Goal: Transaction & Acquisition: Purchase product/service

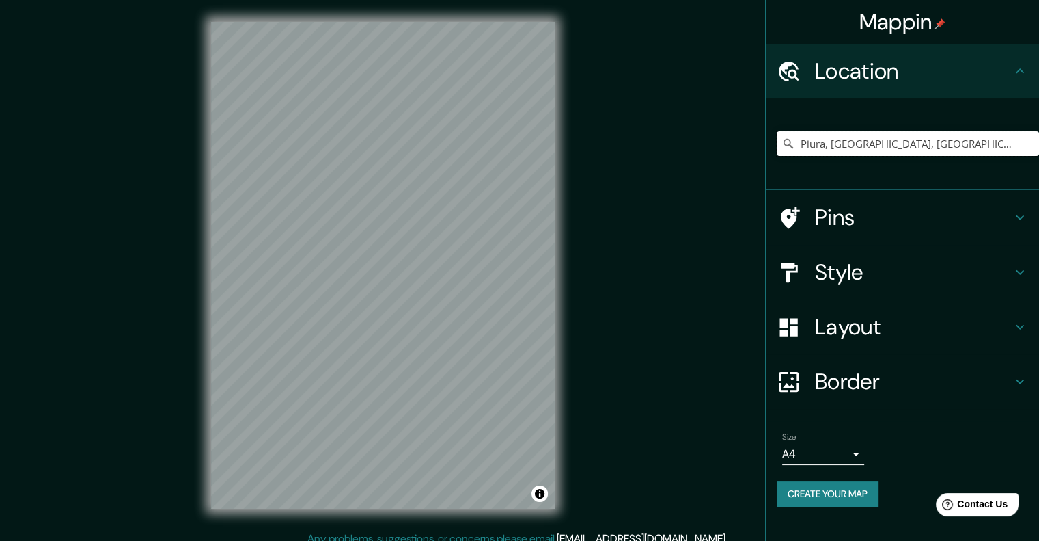
click at [828, 144] on input "Piura, [GEOGRAPHIC_DATA], [GEOGRAPHIC_DATA]" at bounding box center [908, 143] width 262 height 25
click at [817, 150] on input "Pick your city or area" at bounding box center [908, 143] width 262 height 25
type input "Piura, [GEOGRAPHIC_DATA], [GEOGRAPHIC_DATA]"
click at [1019, 266] on icon at bounding box center [1020, 272] width 16 height 16
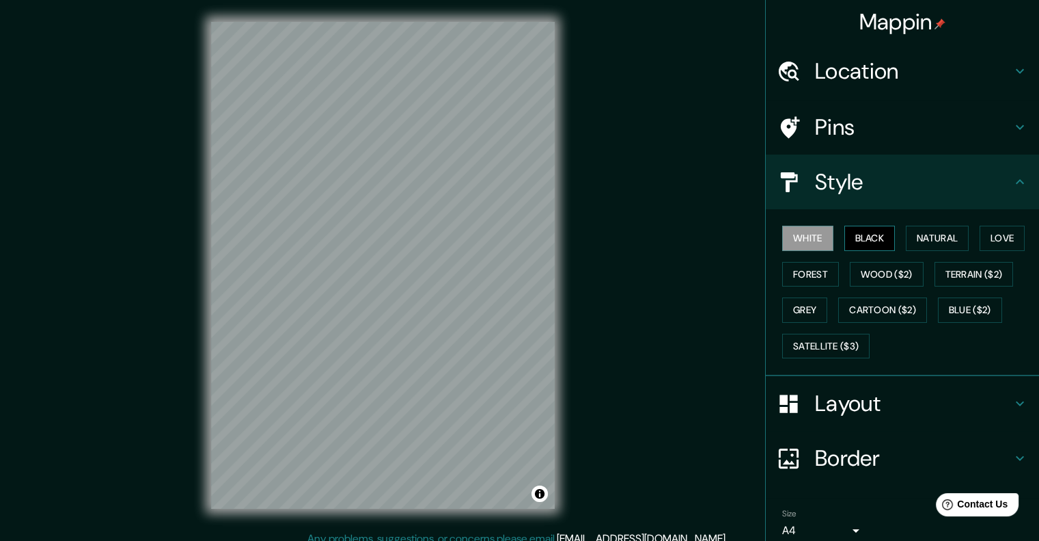
click at [856, 240] on button "Black" at bounding box center [870, 237] width 51 height 25
click at [916, 231] on button "Natural" at bounding box center [937, 237] width 63 height 25
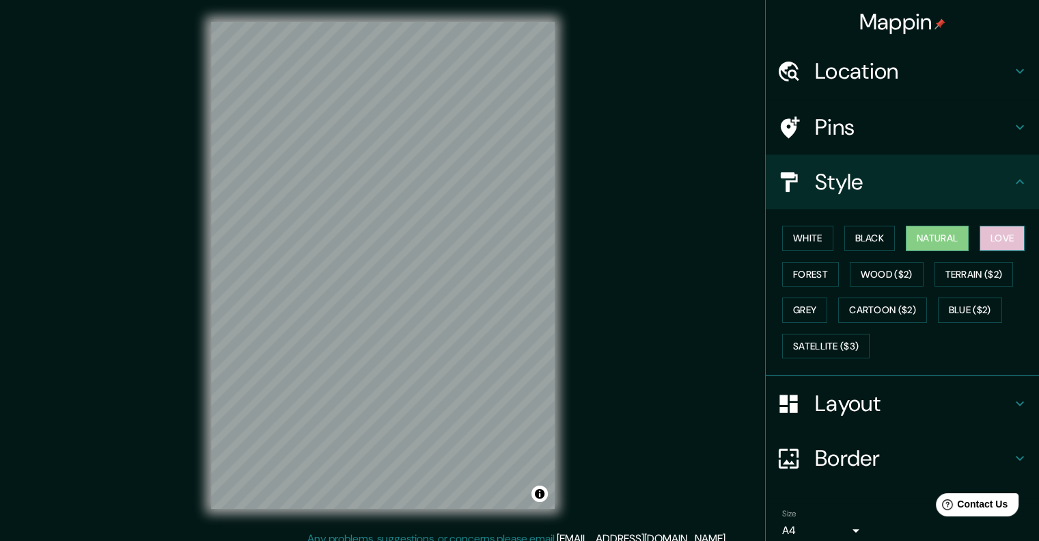
click at [1004, 234] on button "Love" at bounding box center [1002, 237] width 45 height 25
click at [783, 273] on button "Forest" at bounding box center [810, 274] width 57 height 25
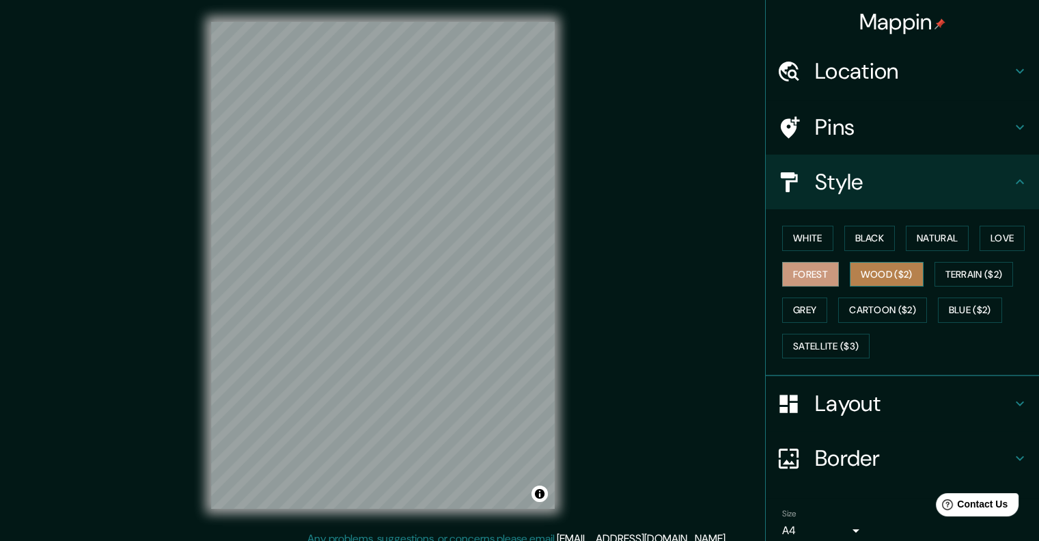
click at [856, 282] on button "Wood ($2)" at bounding box center [887, 274] width 74 height 25
click at [976, 400] on h4 "Layout" at bounding box center [913, 402] width 197 height 27
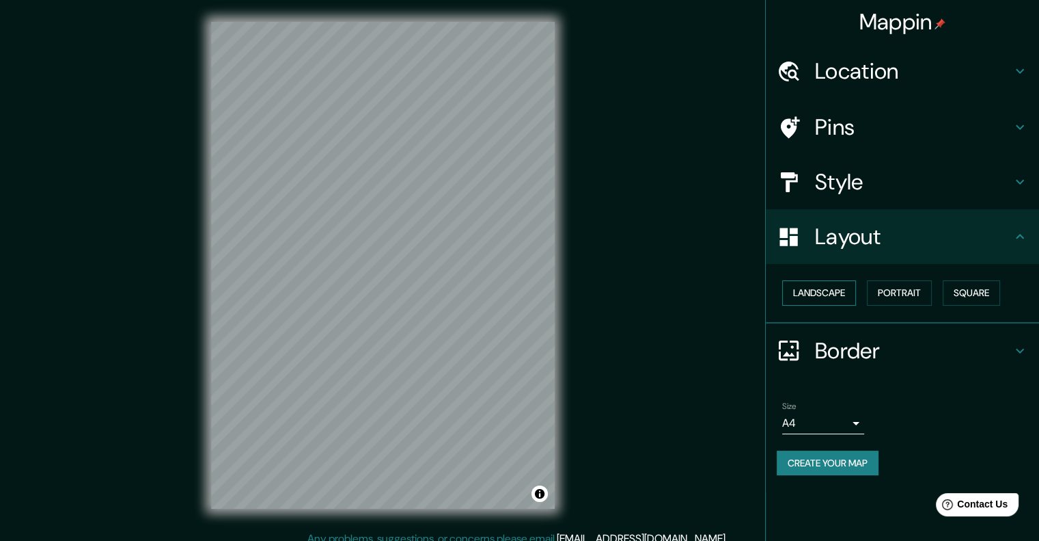
click at [840, 297] on button "Landscape" at bounding box center [819, 292] width 74 height 25
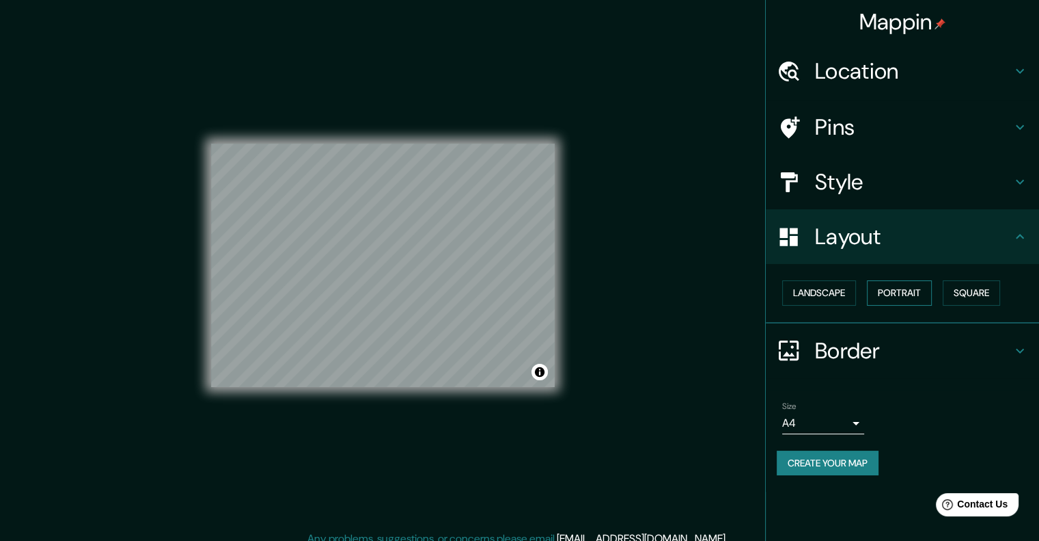
click at [888, 289] on button "Portrait" at bounding box center [899, 292] width 65 height 25
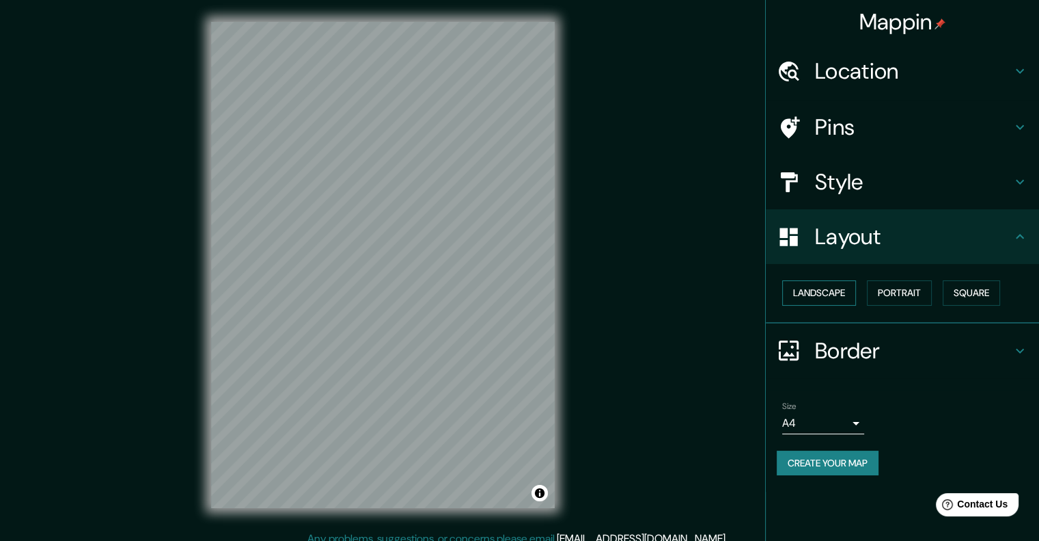
click at [845, 292] on button "Landscape" at bounding box center [819, 292] width 74 height 25
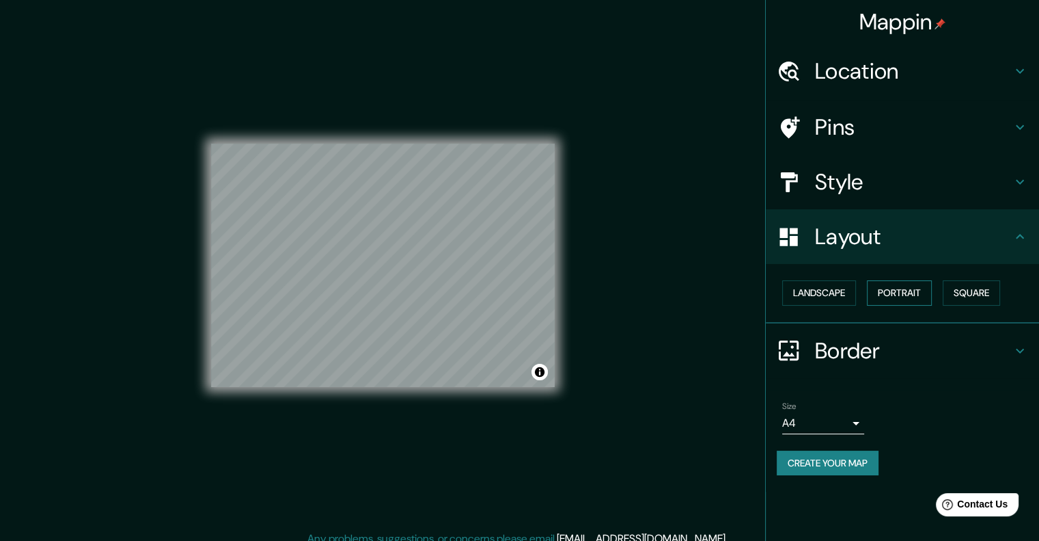
click at [885, 293] on button "Portrait" at bounding box center [899, 292] width 65 height 25
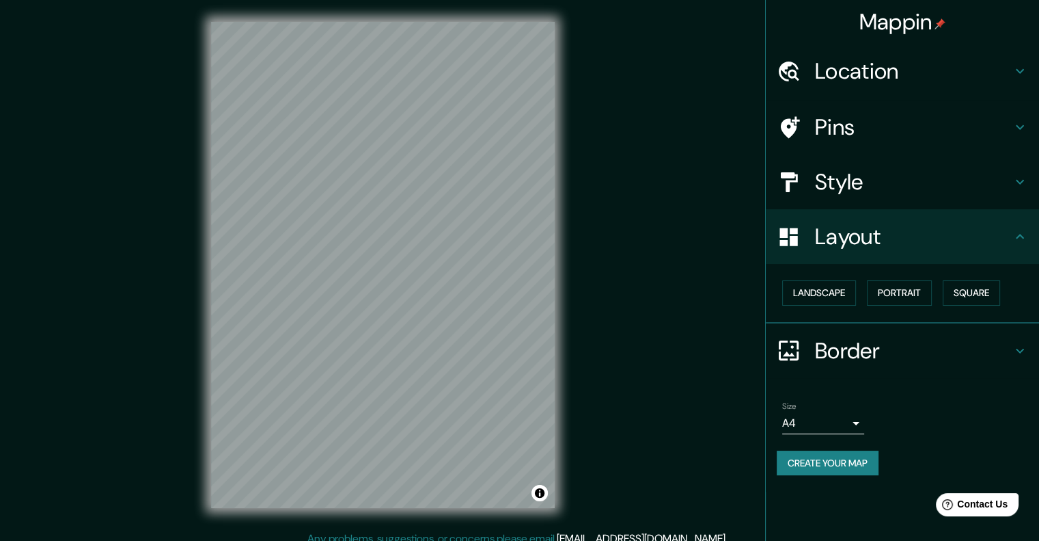
click at [943, 180] on h4 "Style" at bounding box center [913, 181] width 197 height 27
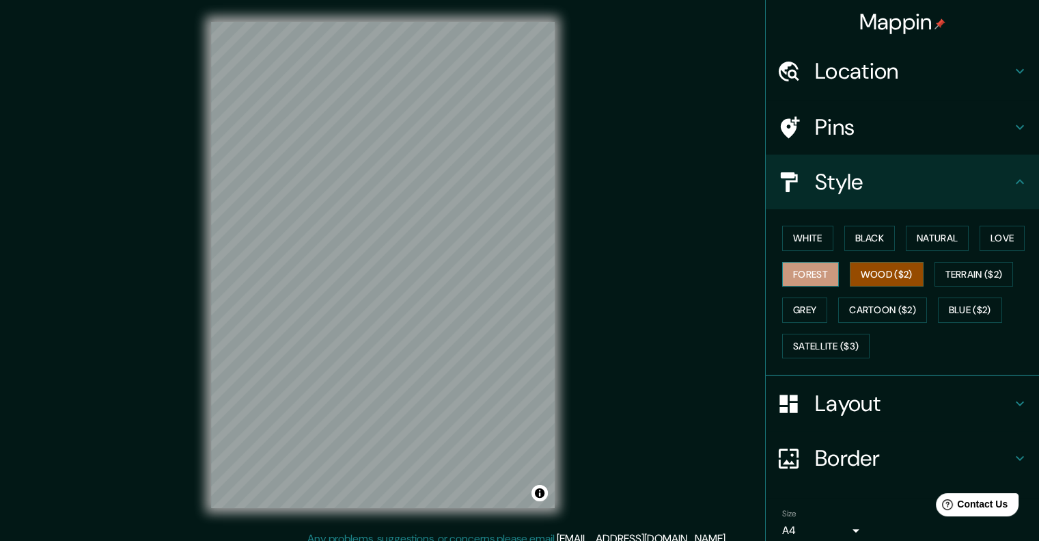
click at [804, 267] on button "Forest" at bounding box center [810, 274] width 57 height 25
click at [868, 267] on button "Wood ($2)" at bounding box center [887, 274] width 74 height 25
click at [938, 276] on button "Terrain ($2)" at bounding box center [974, 274] width 79 height 25
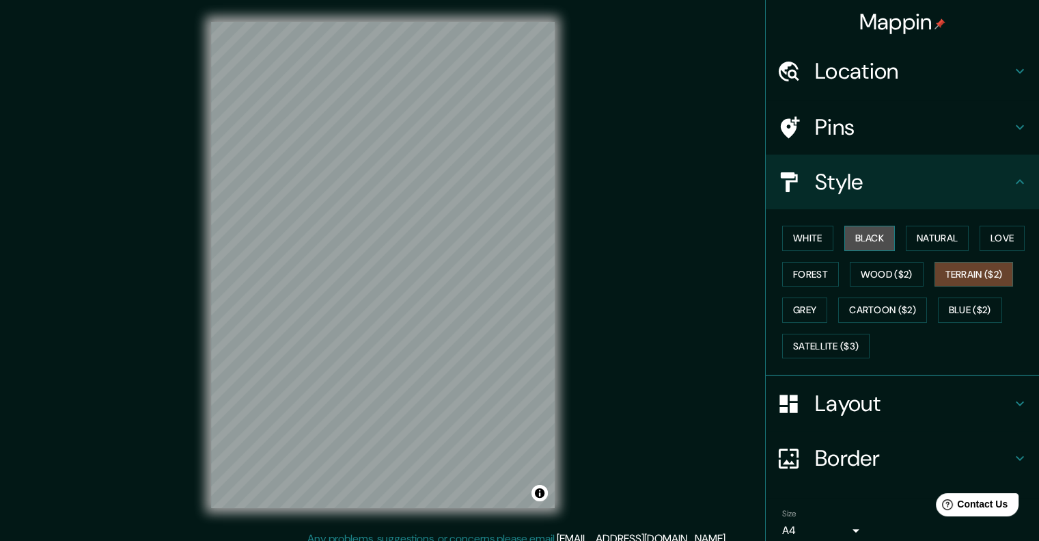
click at [862, 243] on button "Black" at bounding box center [870, 237] width 51 height 25
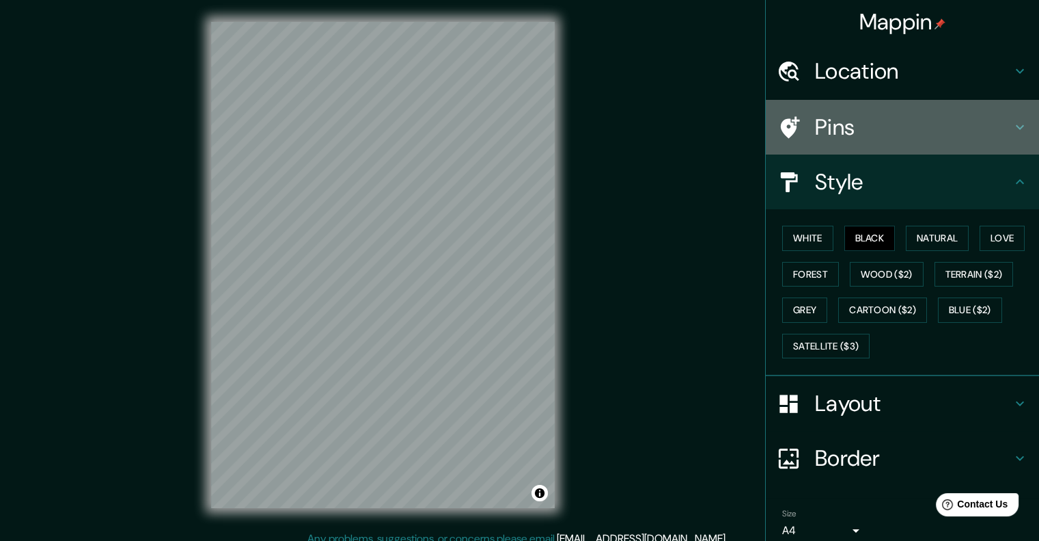
click at [1012, 129] on icon at bounding box center [1020, 127] width 16 height 16
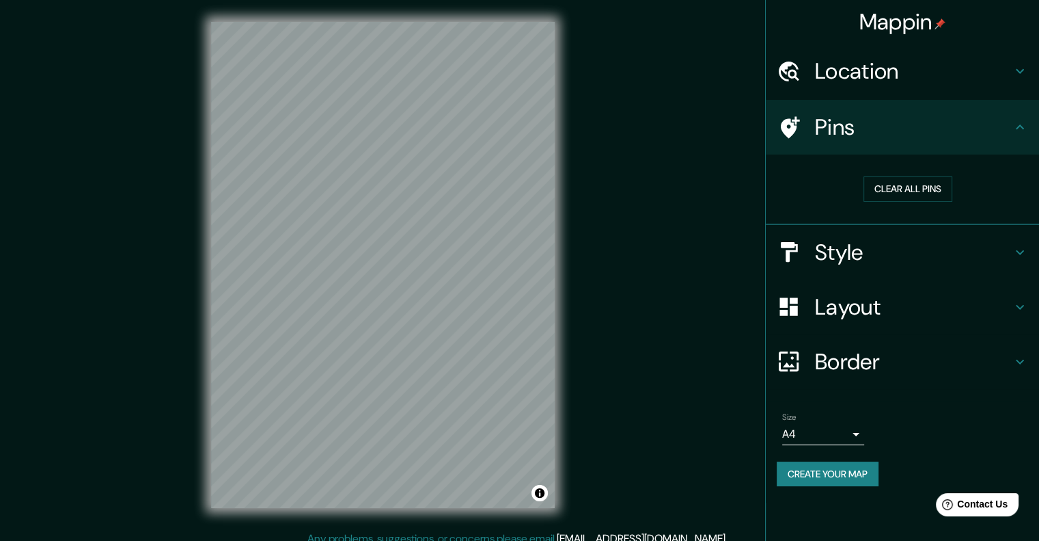
click at [1004, 129] on h4 "Pins" at bounding box center [913, 126] width 197 height 27
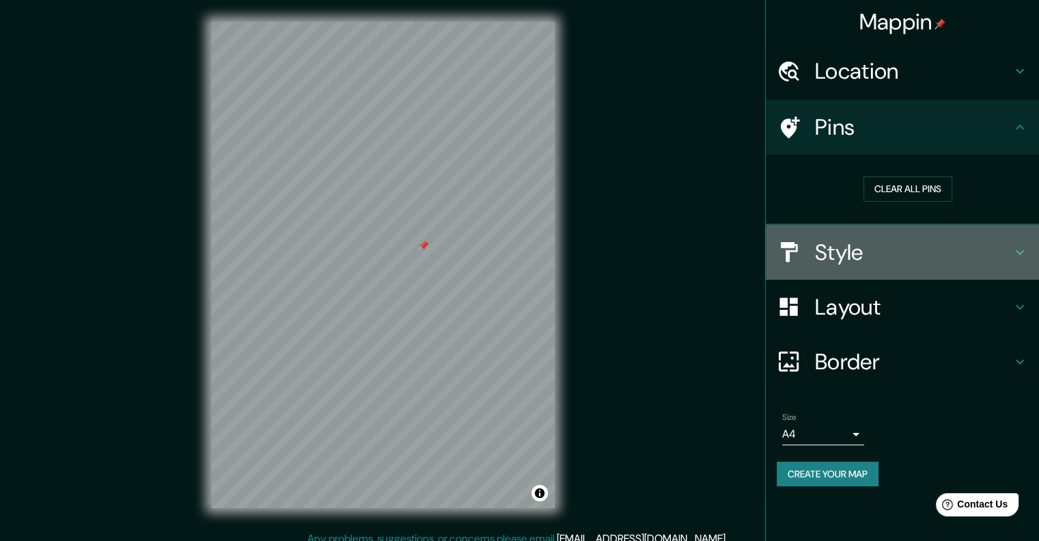
click at [967, 238] on h4 "Style" at bounding box center [913, 251] width 197 height 27
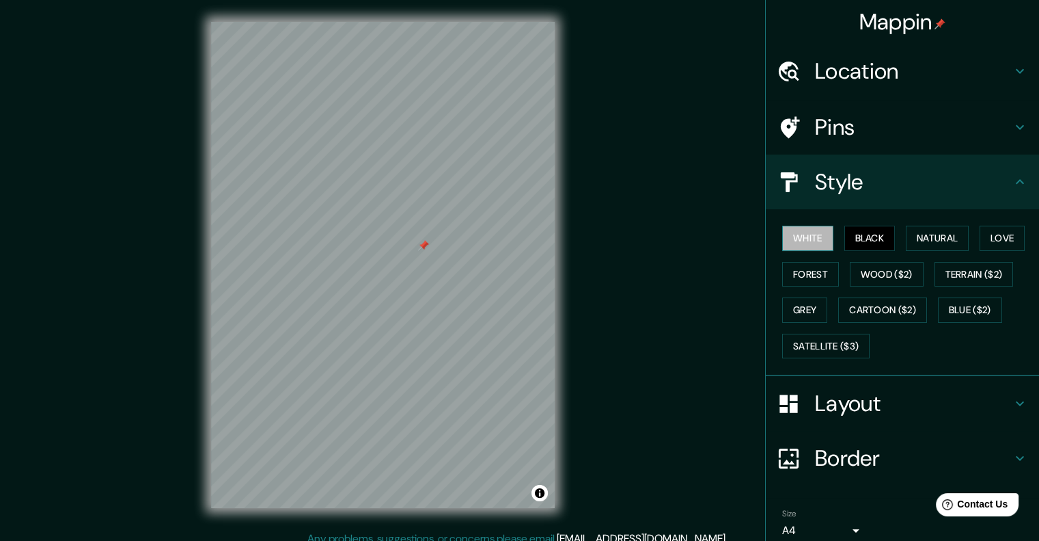
click at [782, 232] on button "White" at bounding box center [807, 237] width 51 height 25
click at [872, 236] on button "Black" at bounding box center [870, 237] width 51 height 25
click at [927, 241] on button "Natural" at bounding box center [937, 237] width 63 height 25
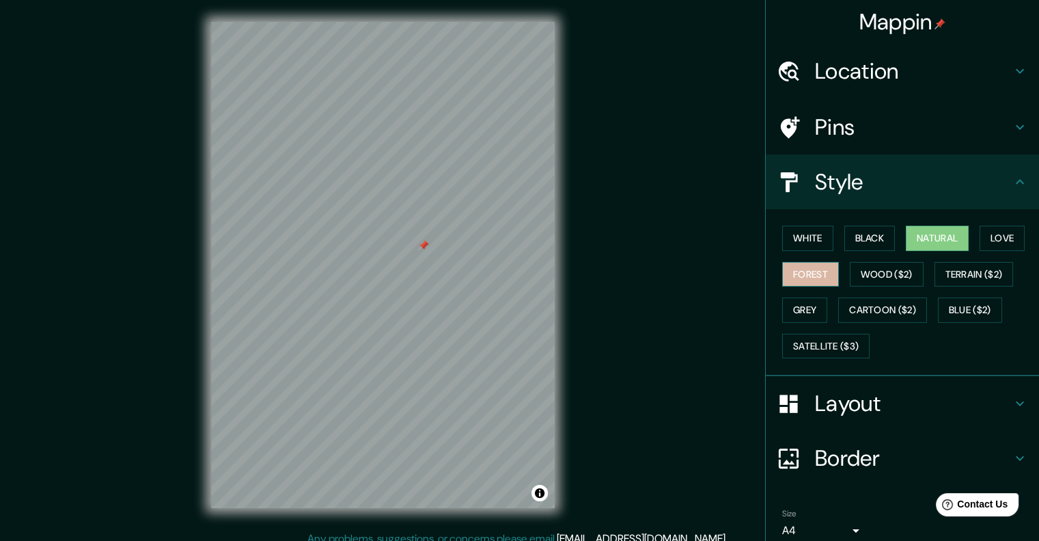
click at [819, 273] on button "Forest" at bounding box center [810, 274] width 57 height 25
click at [850, 279] on button "Wood ($2)" at bounding box center [887, 274] width 74 height 25
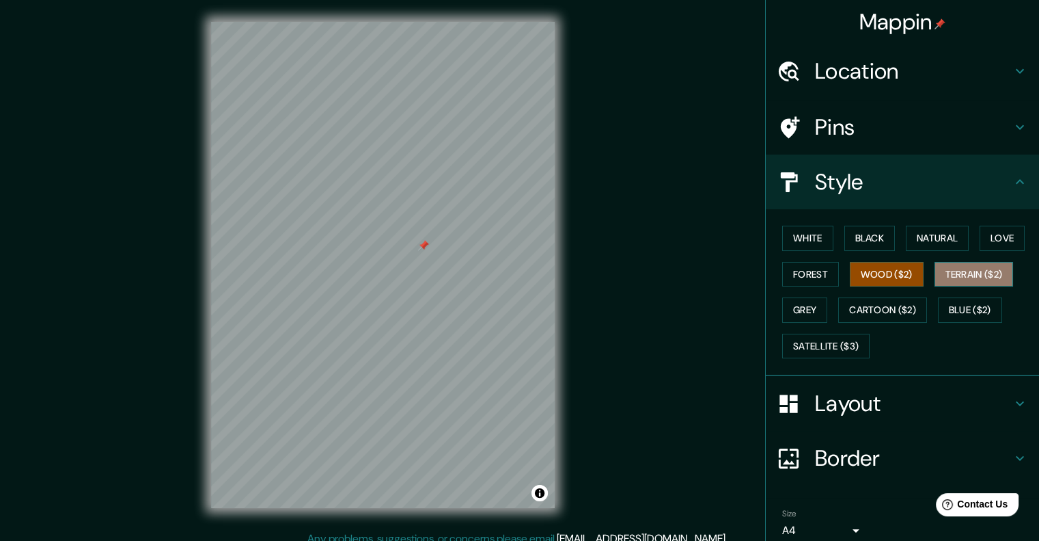
click at [938, 273] on button "Terrain ($2)" at bounding box center [974, 274] width 79 height 25
click at [808, 306] on button "Grey" at bounding box center [804, 309] width 45 height 25
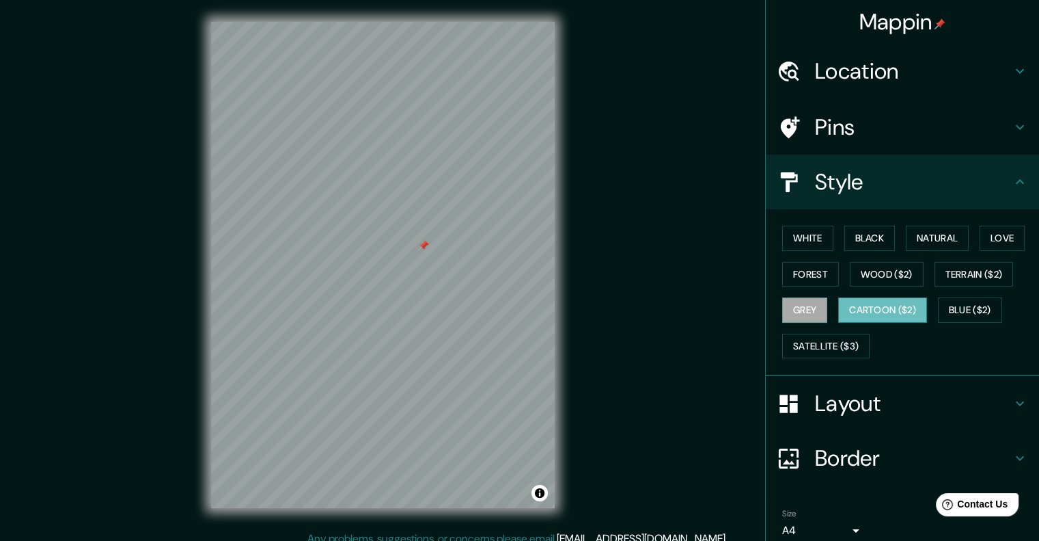
click at [858, 307] on button "Cartoon ($2)" at bounding box center [882, 309] width 89 height 25
click at [940, 316] on button "Blue ($2)" at bounding box center [970, 309] width 64 height 25
click at [898, 301] on button "Cartoon ($2)" at bounding box center [882, 309] width 89 height 25
click at [986, 306] on button "Blue ($2)" at bounding box center [970, 309] width 64 height 25
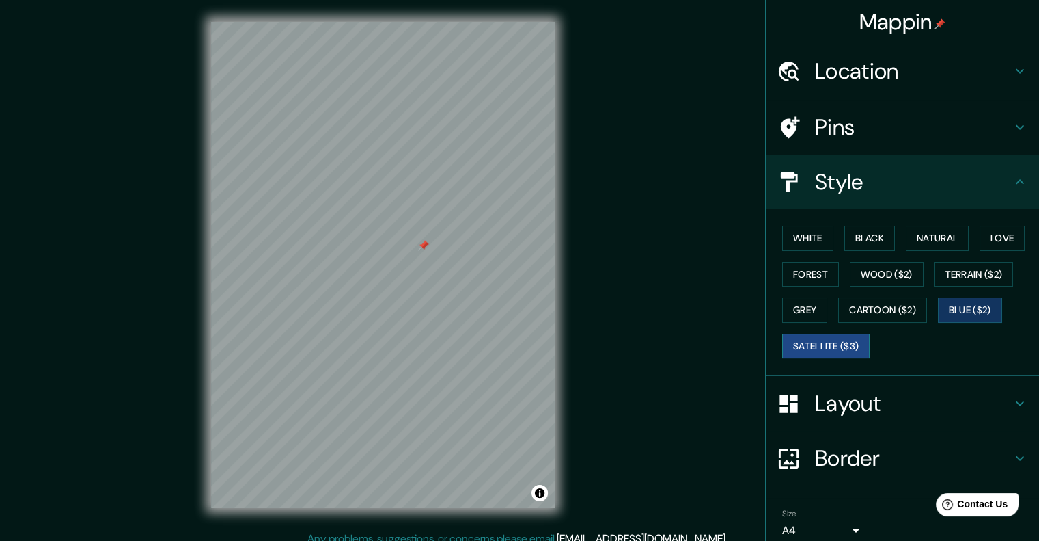
click at [811, 344] on button "Satellite ($3)" at bounding box center [825, 345] width 87 height 25
click at [802, 275] on button "Forest" at bounding box center [810, 274] width 57 height 25
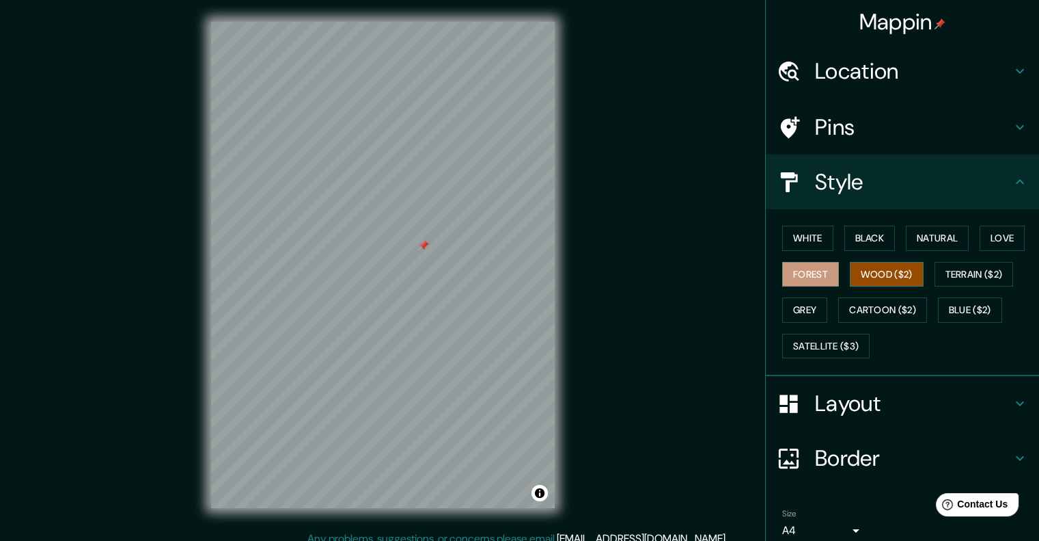
click at [869, 275] on button "Wood ($2)" at bounding box center [887, 274] width 74 height 25
click at [787, 235] on button "White" at bounding box center [807, 237] width 51 height 25
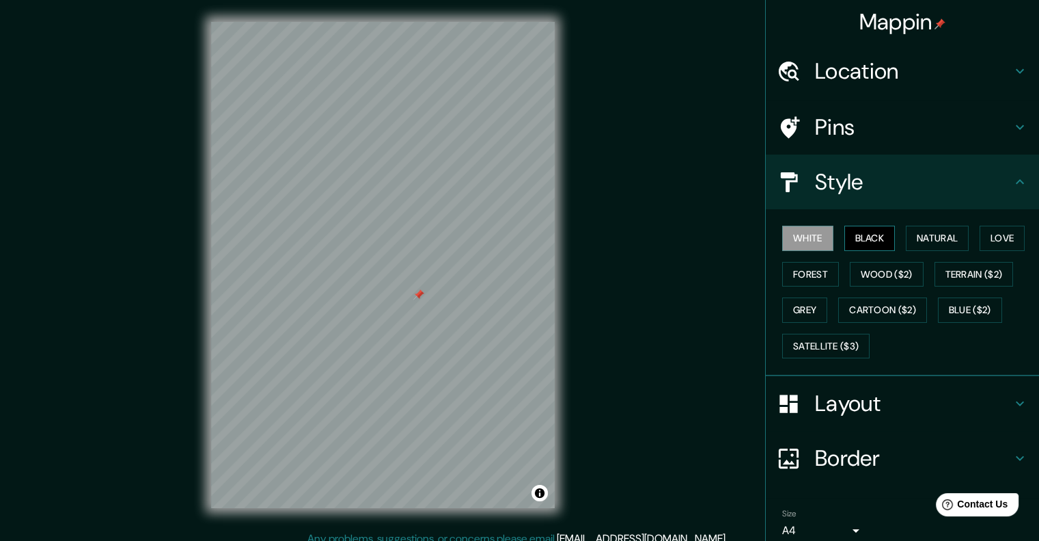
click at [856, 232] on button "Black" at bounding box center [870, 237] width 51 height 25
click at [929, 235] on button "Natural" at bounding box center [937, 237] width 63 height 25
click at [862, 237] on button "Black" at bounding box center [870, 237] width 51 height 25
click at [915, 225] on button "Natural" at bounding box center [937, 237] width 63 height 25
click at [866, 228] on button "Black" at bounding box center [870, 237] width 51 height 25
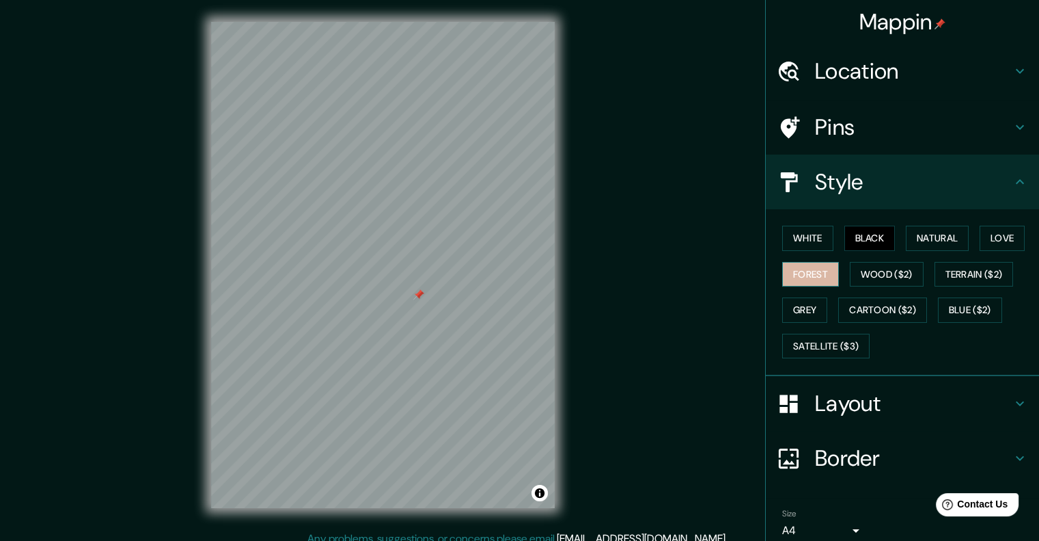
click at [801, 268] on button "Forest" at bounding box center [810, 274] width 57 height 25
click at [850, 266] on button "Wood ($2)" at bounding box center [887, 274] width 74 height 25
click at [813, 279] on button "Forest" at bounding box center [810, 274] width 57 height 25
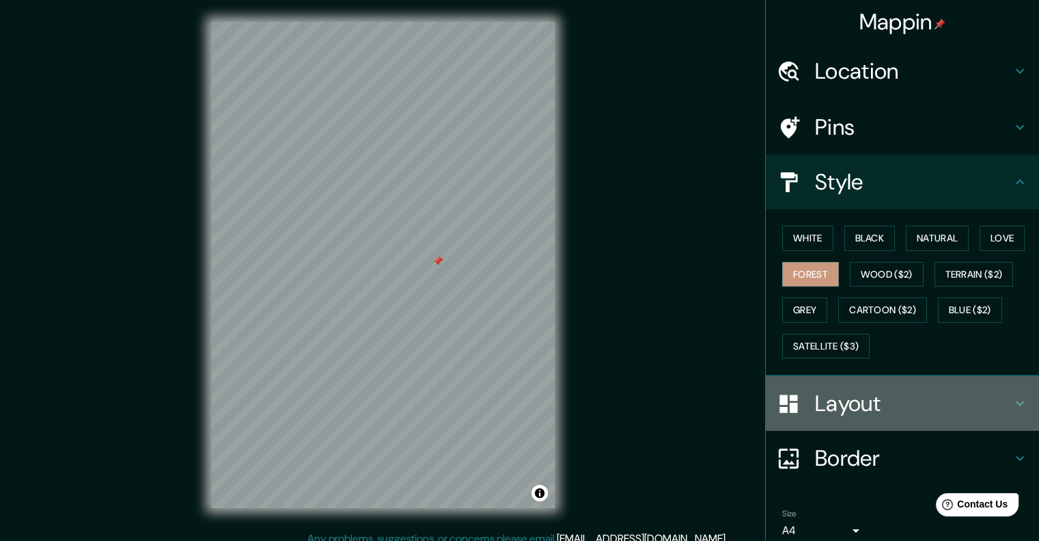
click at [841, 409] on h4 "Layout" at bounding box center [913, 402] width 197 height 27
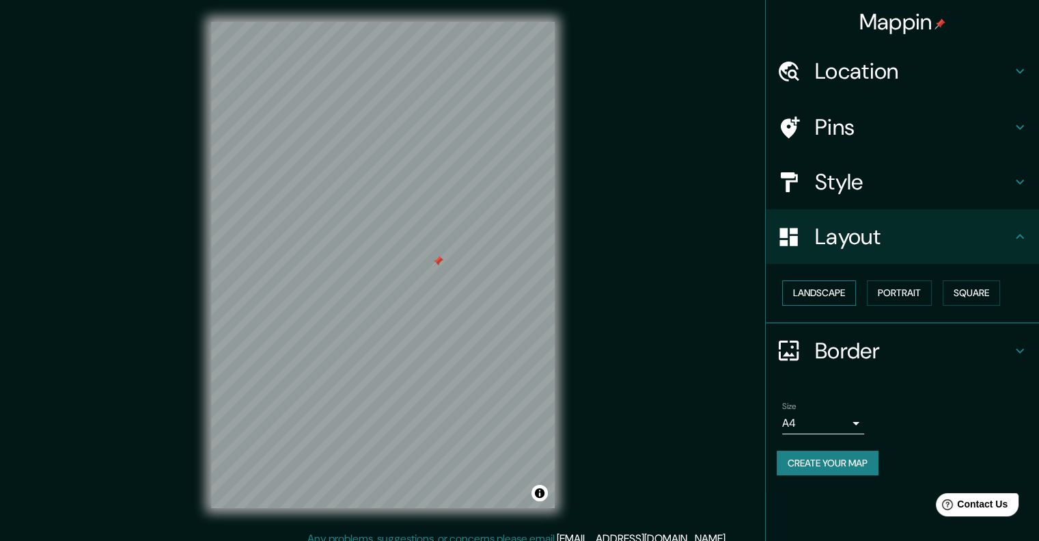
click at [816, 294] on button "Landscape" at bounding box center [819, 292] width 74 height 25
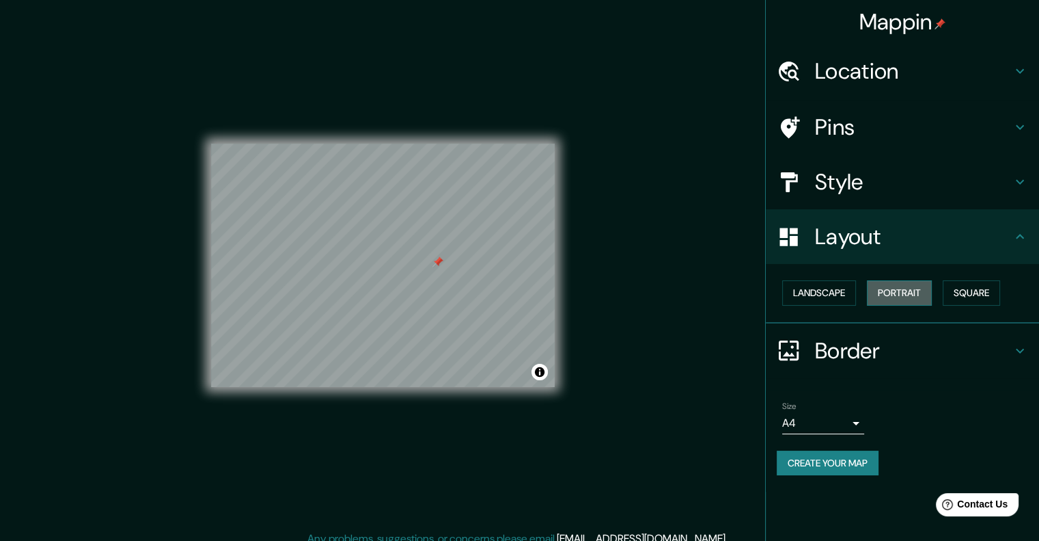
click at [913, 289] on button "Portrait" at bounding box center [899, 292] width 65 height 25
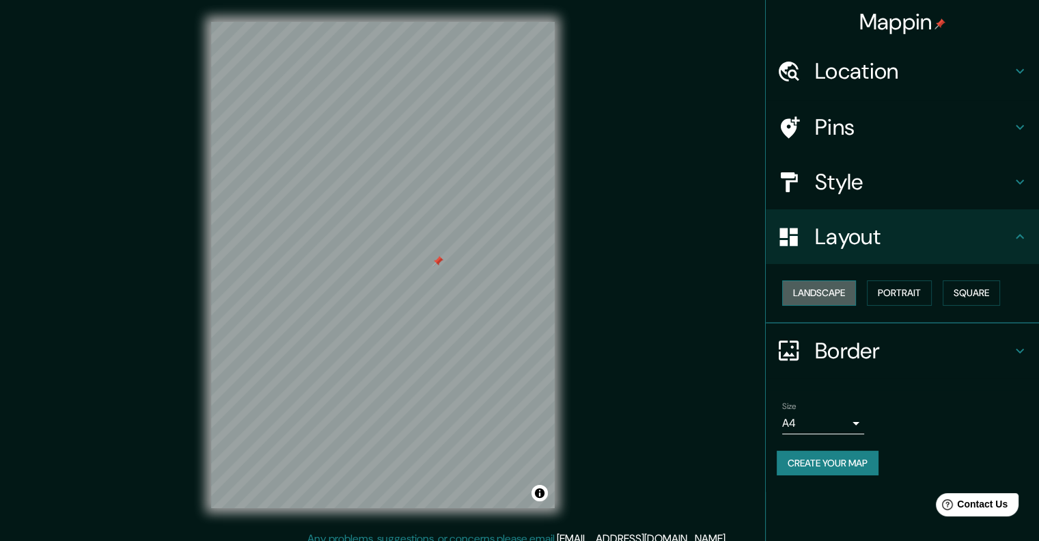
click at [845, 292] on button "Landscape" at bounding box center [819, 292] width 74 height 25
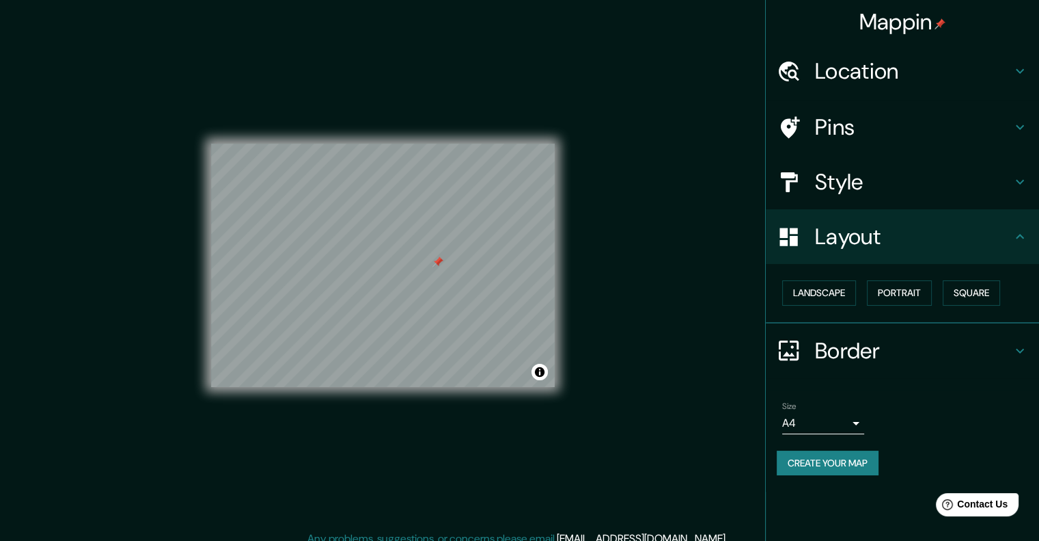
click at [873, 172] on h4 "Style" at bounding box center [913, 181] width 197 height 27
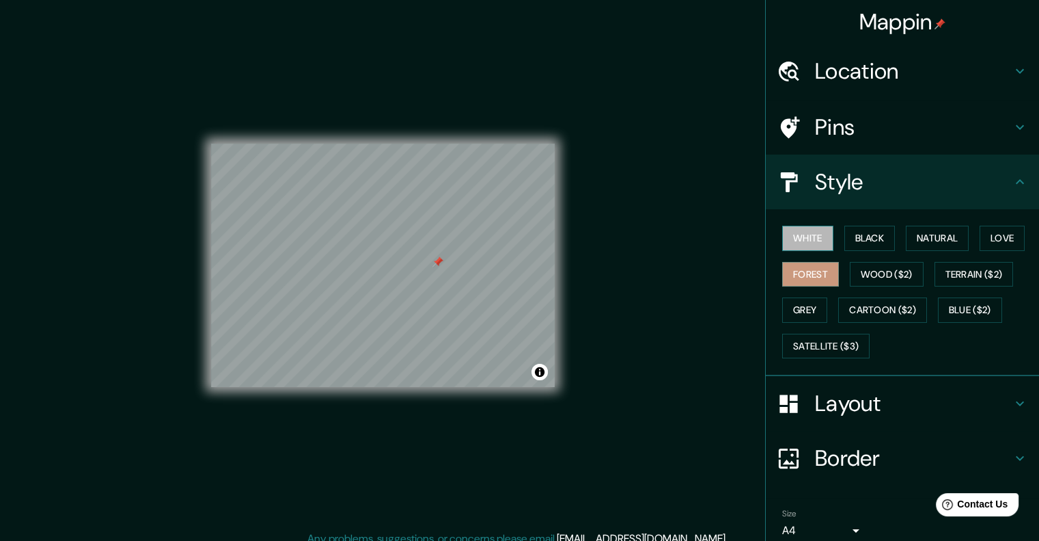
click at [798, 238] on button "White" at bounding box center [807, 237] width 51 height 25
click at [860, 248] on button "Black" at bounding box center [870, 237] width 51 height 25
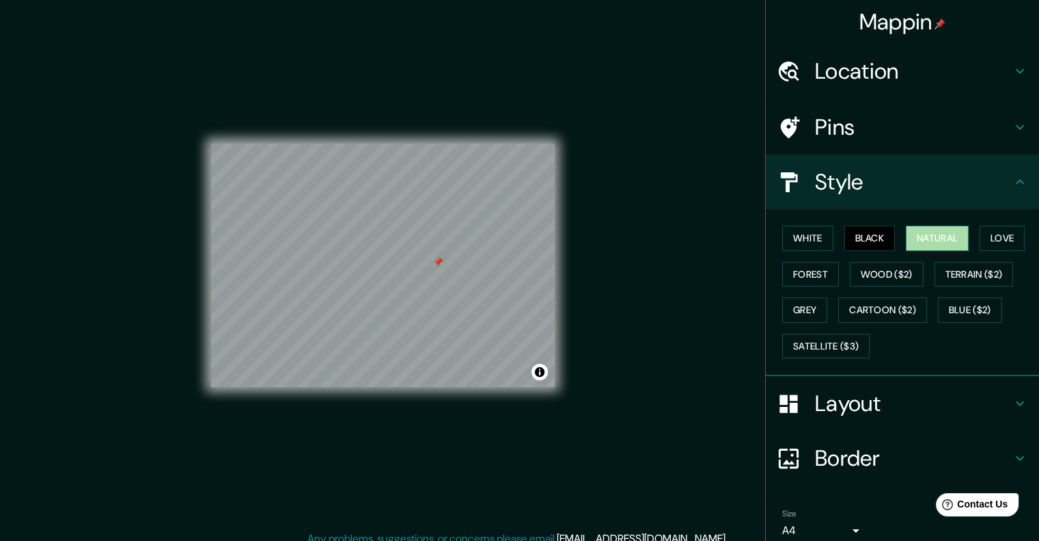
click at [921, 243] on button "Natural" at bounding box center [937, 237] width 63 height 25
click at [982, 238] on button "Love" at bounding box center [1002, 237] width 45 height 25
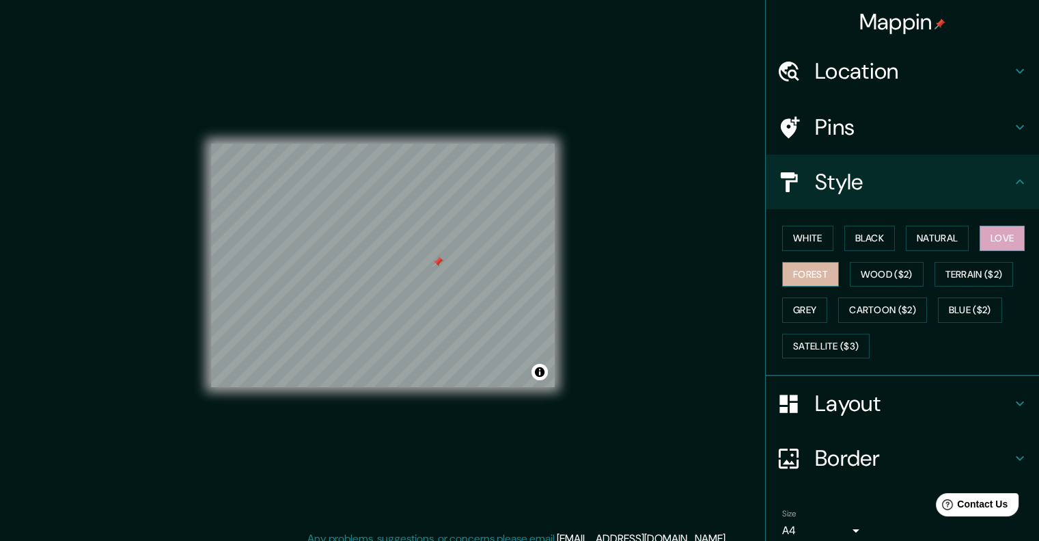
click at [794, 264] on button "Forest" at bounding box center [810, 274] width 57 height 25
click at [850, 278] on button "Wood ($2)" at bounding box center [887, 274] width 74 height 25
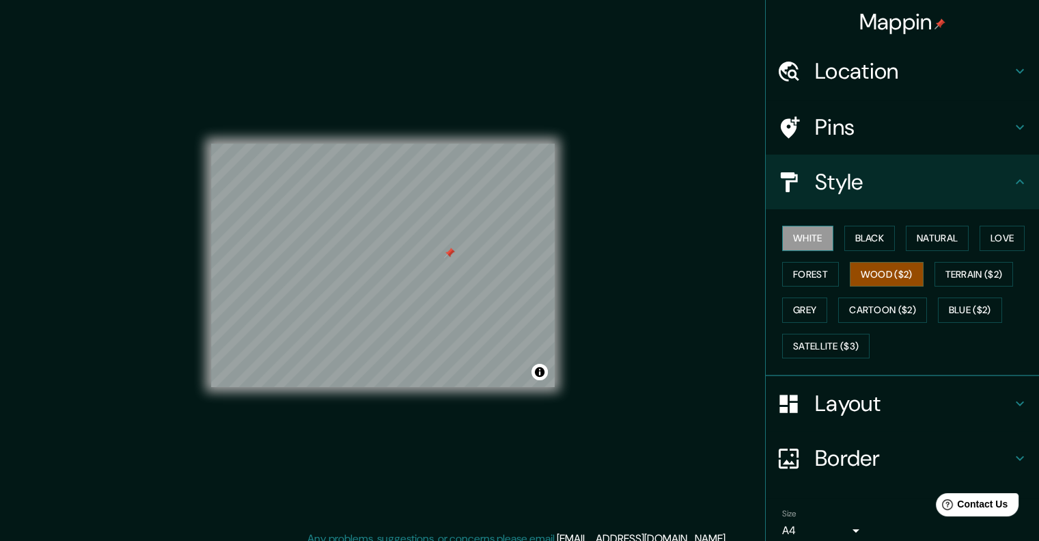
click at [795, 236] on button "White" at bounding box center [807, 237] width 51 height 25
click at [856, 229] on button "Black" at bounding box center [870, 237] width 51 height 25
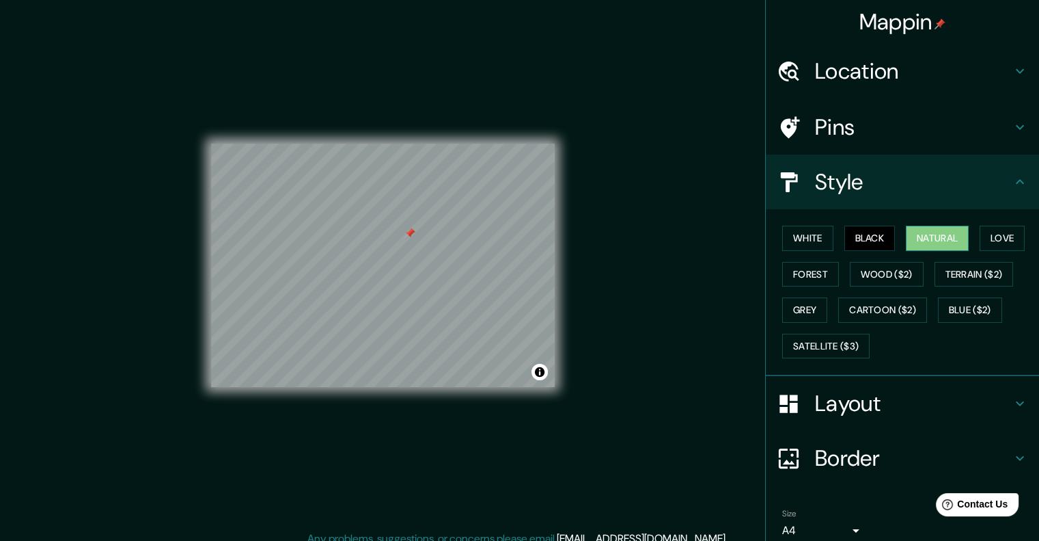
click at [906, 237] on button "Natural" at bounding box center [937, 237] width 63 height 25
click at [989, 246] on button "Love" at bounding box center [1002, 237] width 45 height 25
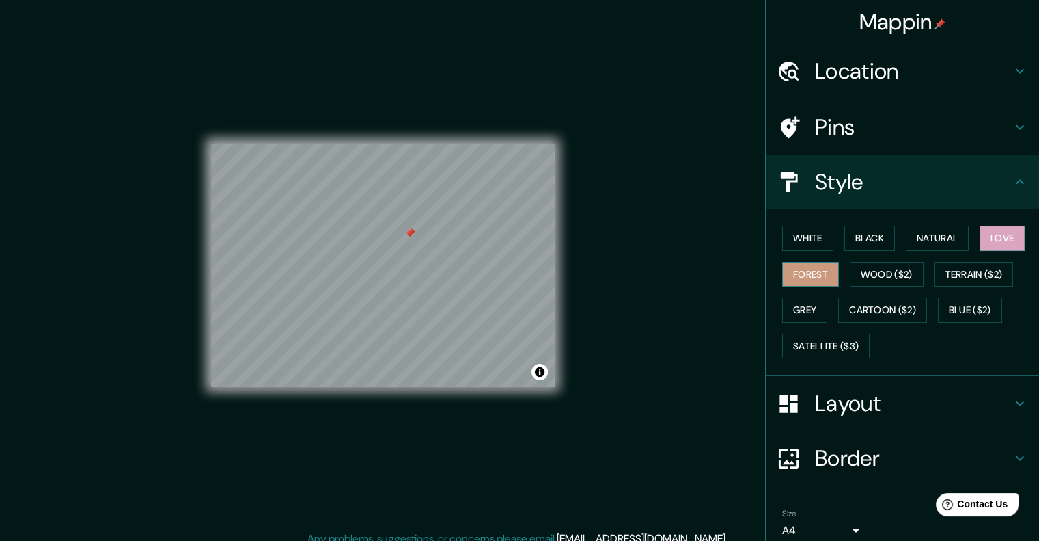
click at [801, 277] on button "Forest" at bounding box center [810, 274] width 57 height 25
click at [858, 275] on button "Wood ($2)" at bounding box center [887, 274] width 74 height 25
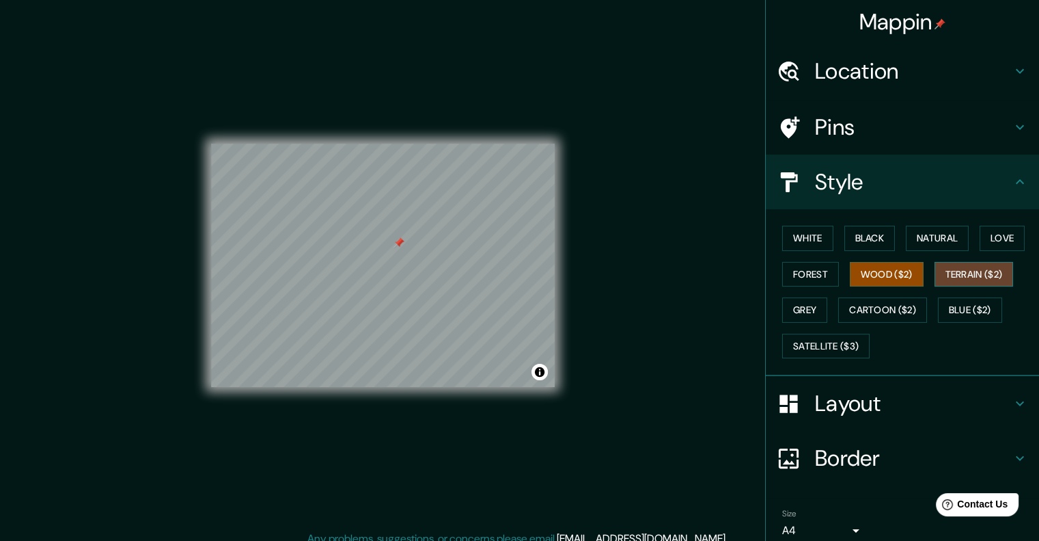
click at [953, 278] on button "Terrain ($2)" at bounding box center [974, 274] width 79 height 25
click at [786, 305] on button "Grey" at bounding box center [804, 309] width 45 height 25
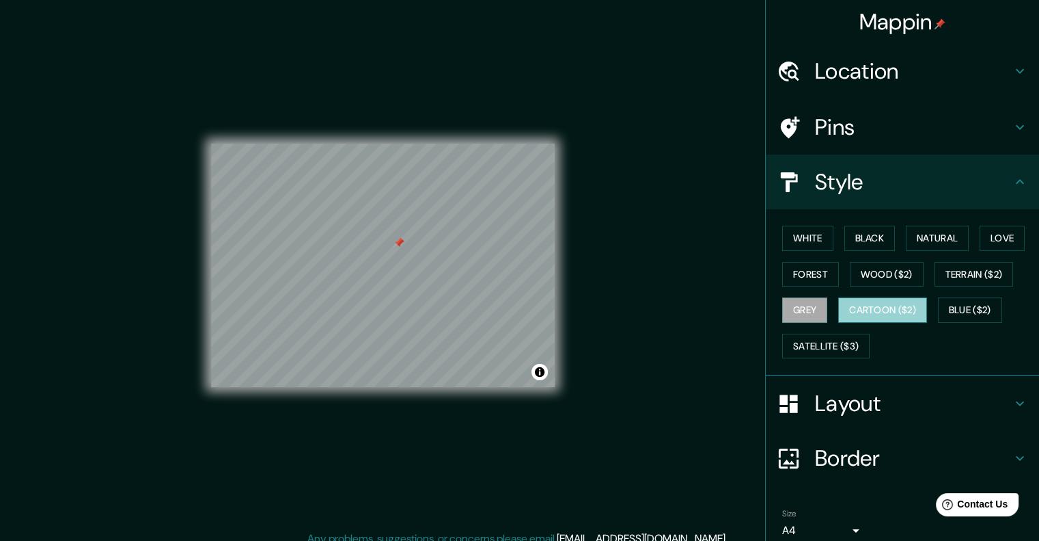
click at [858, 313] on button "Cartoon ($2)" at bounding box center [882, 309] width 89 height 25
click at [946, 310] on button "Blue ($2)" at bounding box center [970, 309] width 64 height 25
click at [857, 306] on button "Cartoon ($2)" at bounding box center [882, 309] width 89 height 25
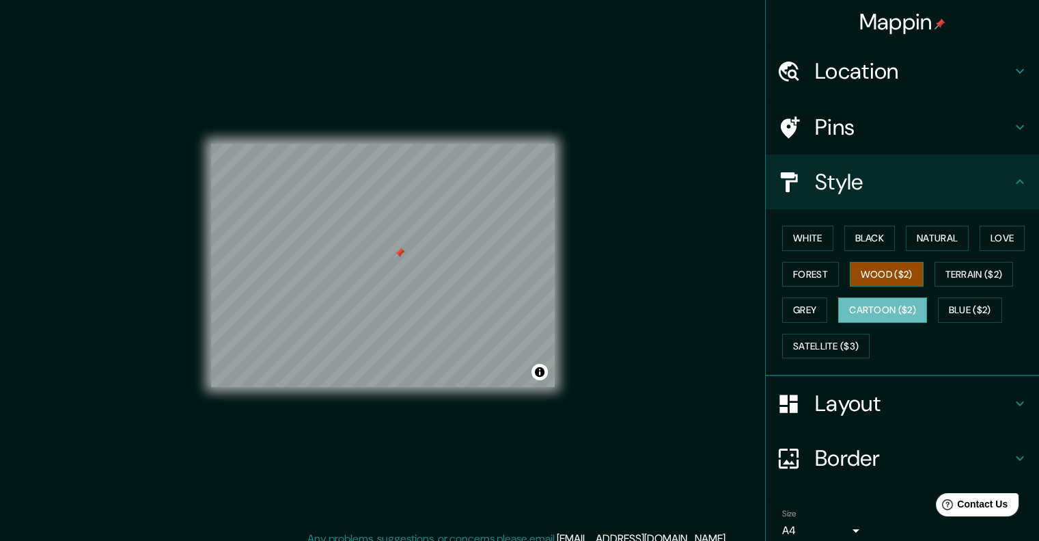
click at [850, 272] on button "Wood ($2)" at bounding box center [887, 274] width 74 height 25
click at [864, 240] on button "Black" at bounding box center [870, 237] width 51 height 25
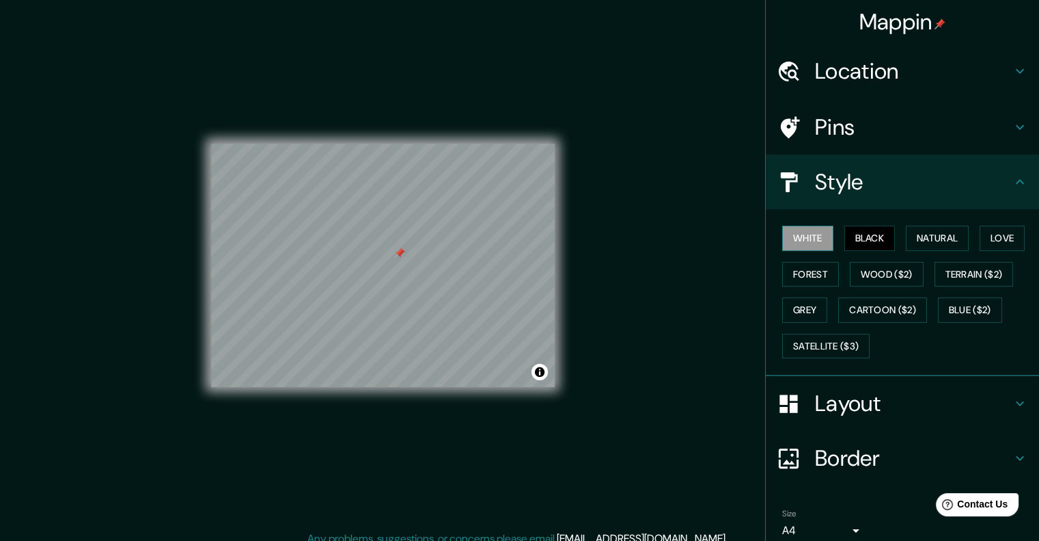
click at [799, 239] on button "White" at bounding box center [807, 237] width 51 height 25
click at [866, 237] on button "Black" at bounding box center [870, 237] width 51 height 25
